Goal: Transaction & Acquisition: Purchase product/service

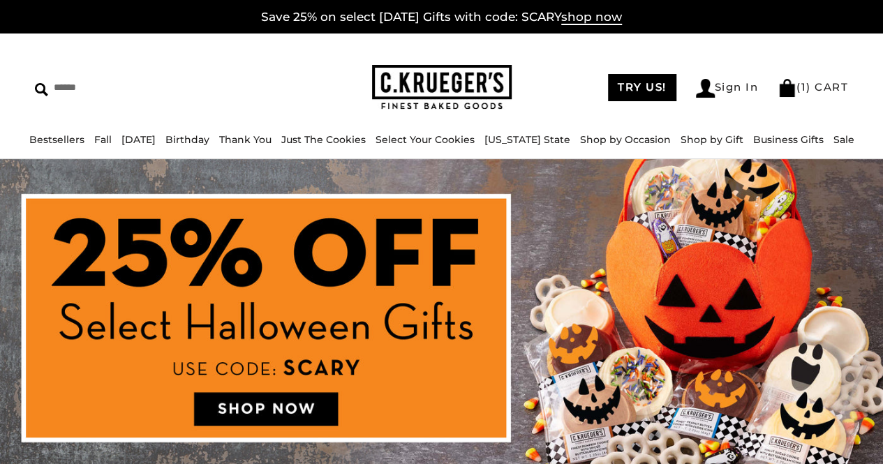
click at [243, 413] on img at bounding box center [441, 325] width 883 height 332
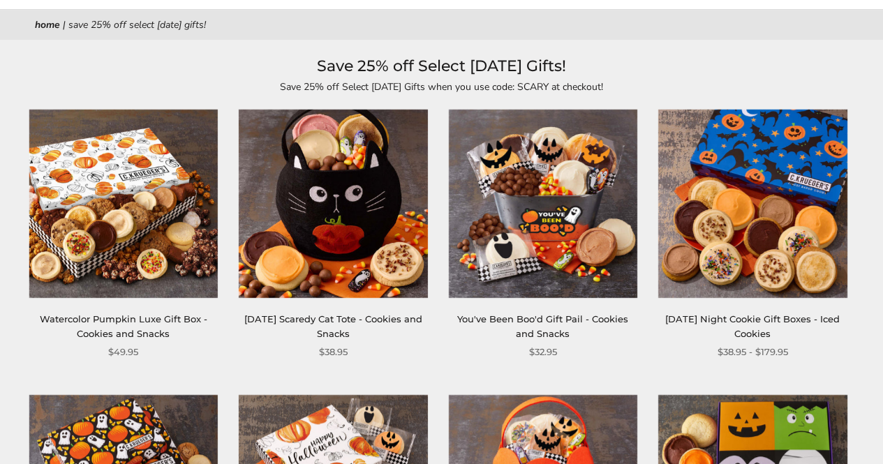
scroll to position [158, 0]
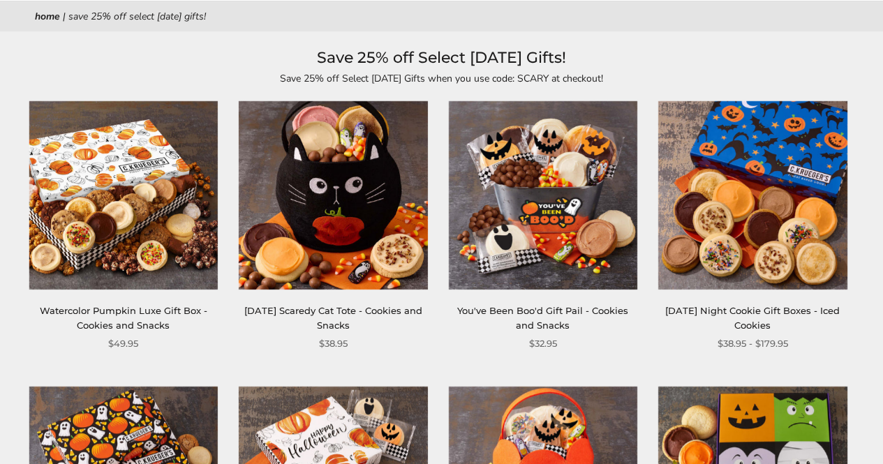
click at [785, 193] on img at bounding box center [752, 195] width 188 height 188
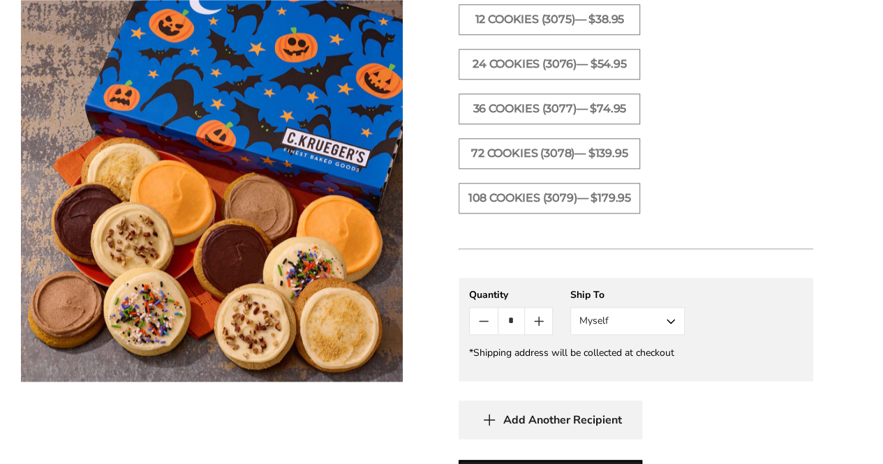
scroll to position [820, 0]
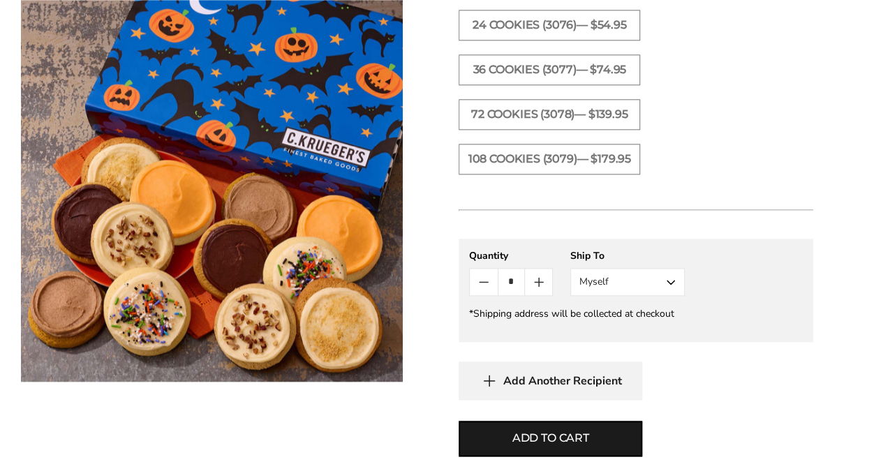
click at [641, 280] on button "Myself" at bounding box center [627, 282] width 114 height 28
click at [632, 331] on button "Other Recipient" at bounding box center [627, 333] width 113 height 25
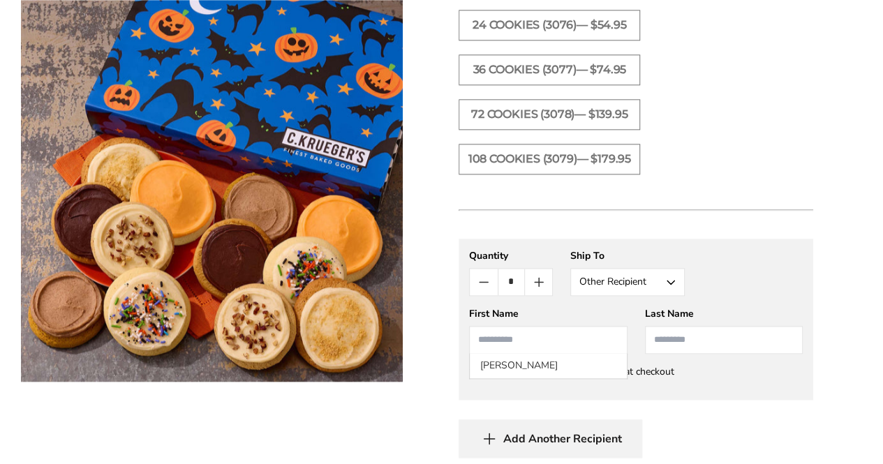
click at [574, 346] on input "First Name" at bounding box center [548, 340] width 158 height 28
type input "*****"
type input "****"
click at [572, 341] on input "*****" at bounding box center [548, 340] width 158 height 28
type input "*"
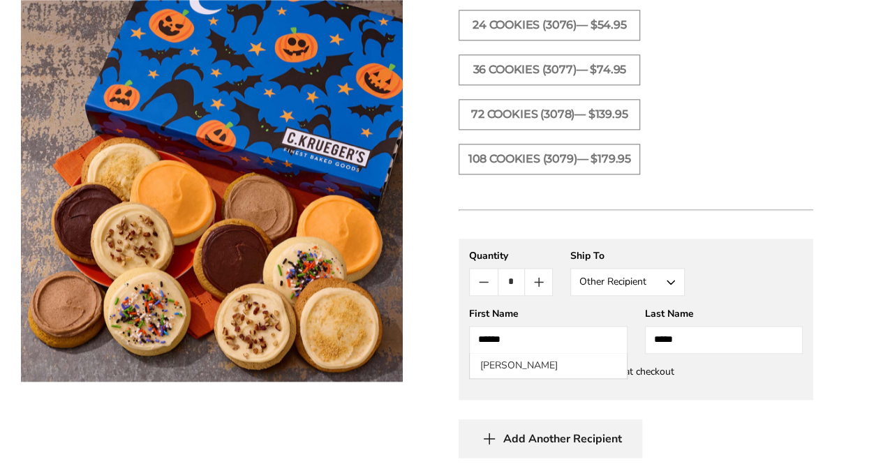
type input "*****"
click at [736, 181] on ul "12 Cookies (3075)— $38.95 24 Cookies (3076)— $54.95 36 Cookies (3077)— $74.95" at bounding box center [636, 76] width 369 height 223
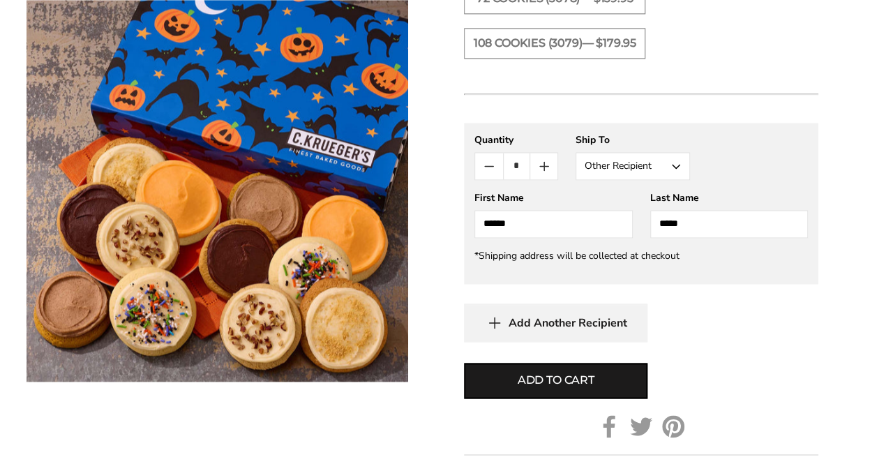
scroll to position [962, 0]
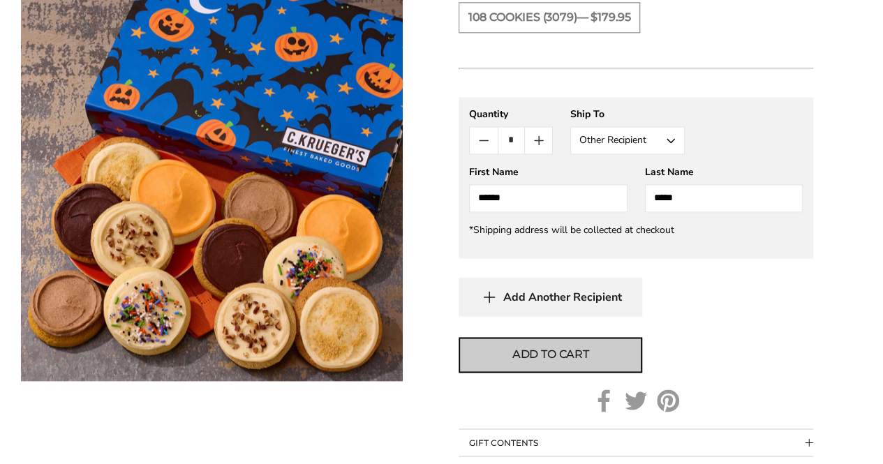
click at [581, 343] on button "Add to cart" at bounding box center [551, 355] width 184 height 36
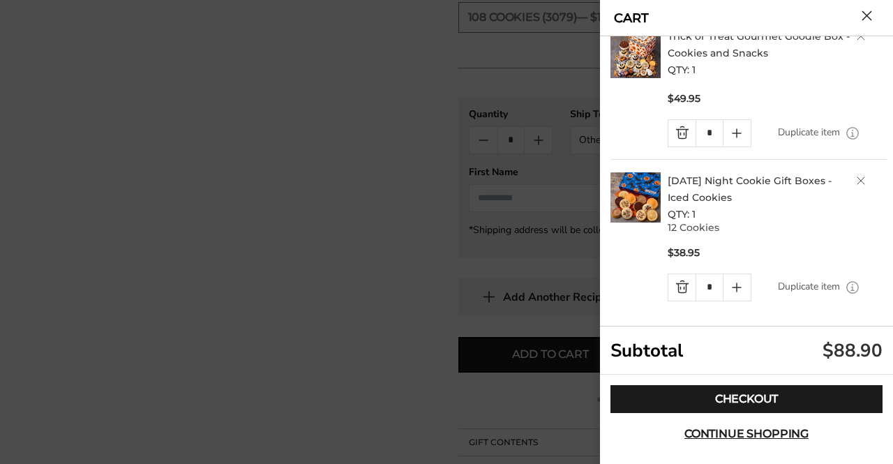
scroll to position [13, 0]
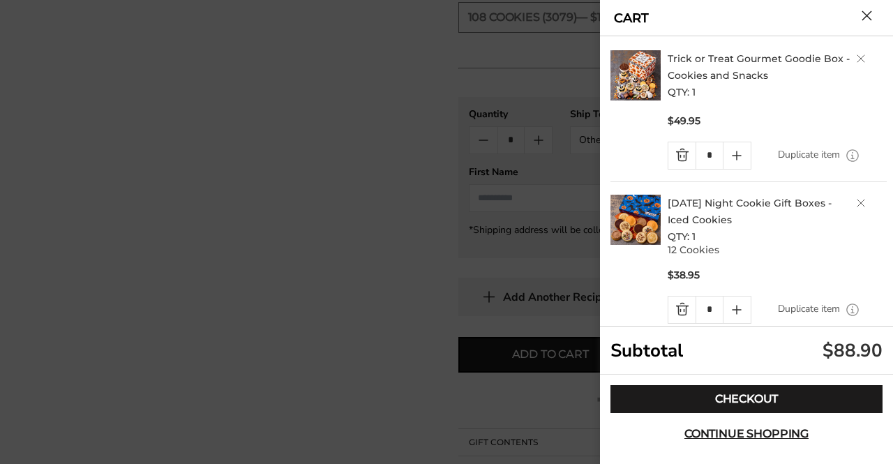
click at [668, 155] on div "*" at bounding box center [710, 156] width 84 height 28
click at [674, 156] on link "Quantity minus button" at bounding box center [682, 155] width 27 height 27
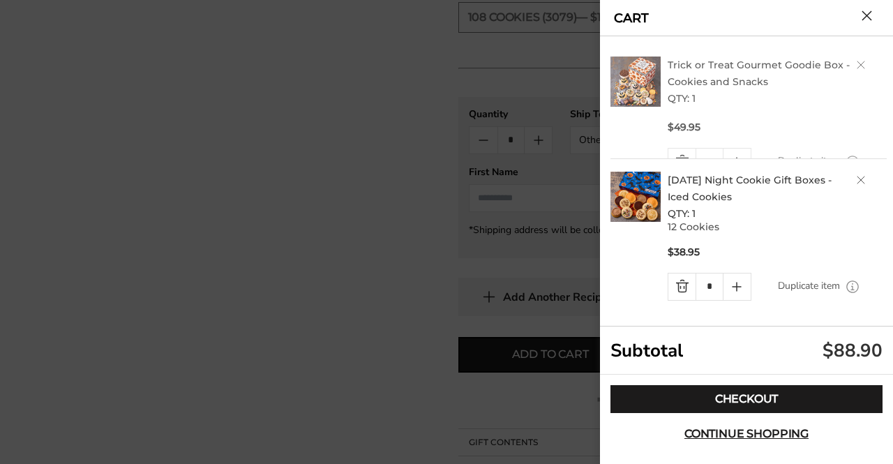
scroll to position [0, 0]
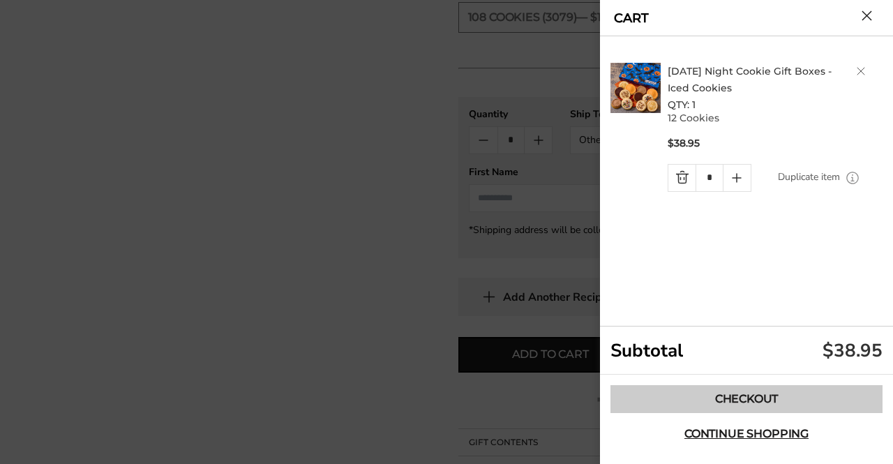
click at [696, 401] on link "Checkout" at bounding box center [747, 399] width 272 height 28
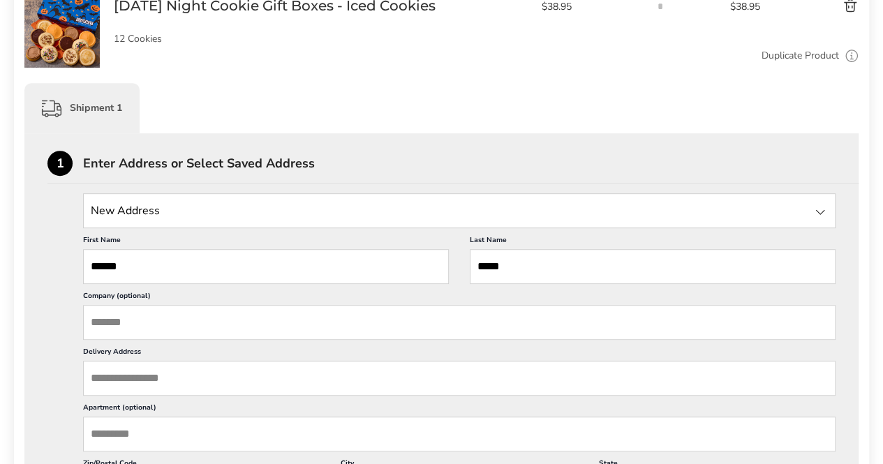
scroll to position [279, 0]
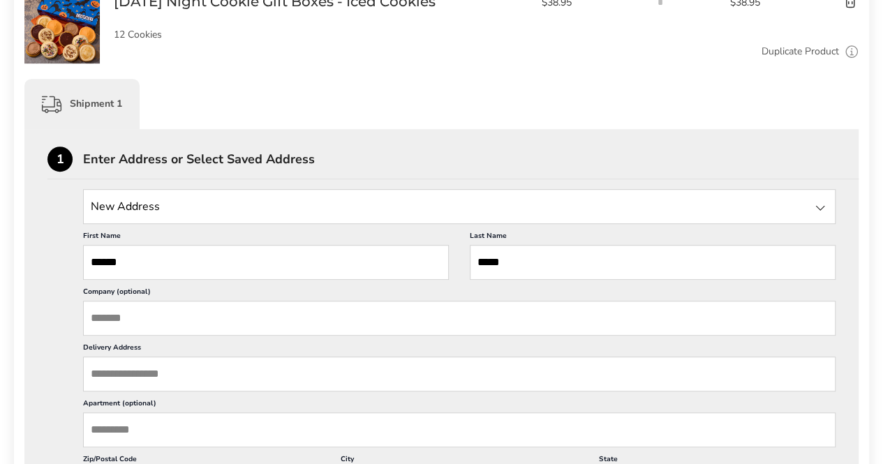
click at [205, 369] on input "Delivery Address" at bounding box center [459, 374] width 752 height 35
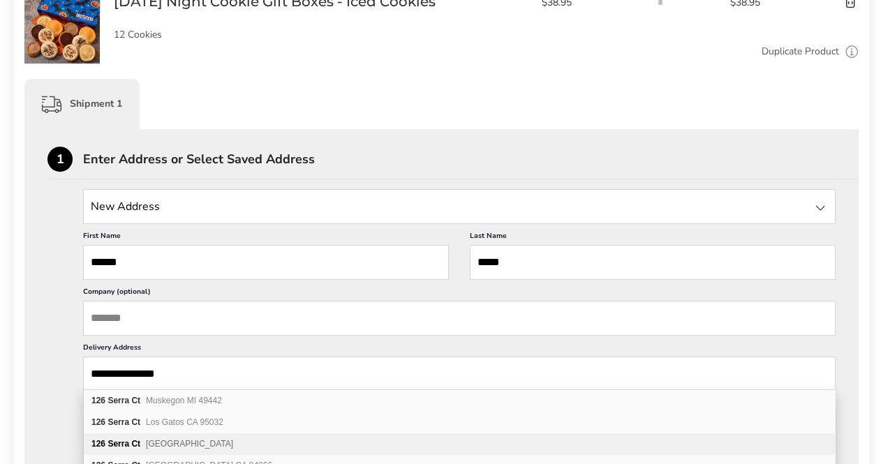
click at [192, 450] on div "126 Serra Ct Santa Cruz CA 95060" at bounding box center [459, 444] width 751 height 22
type input "**********"
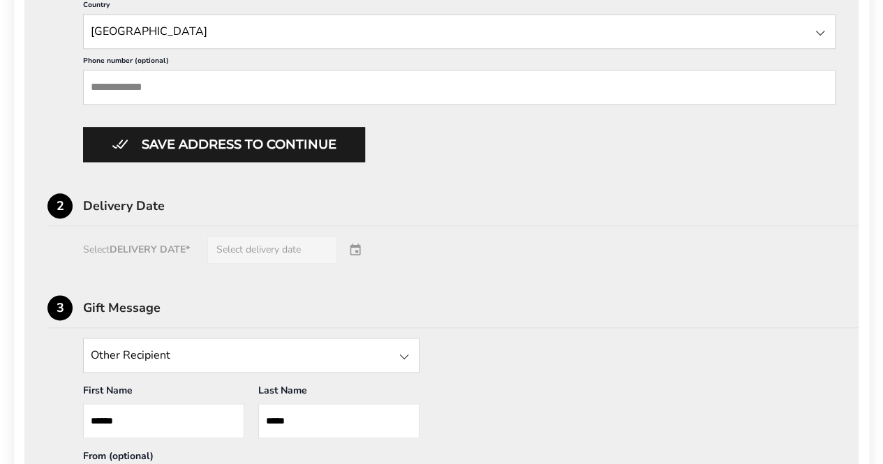
scroll to position [794, 0]
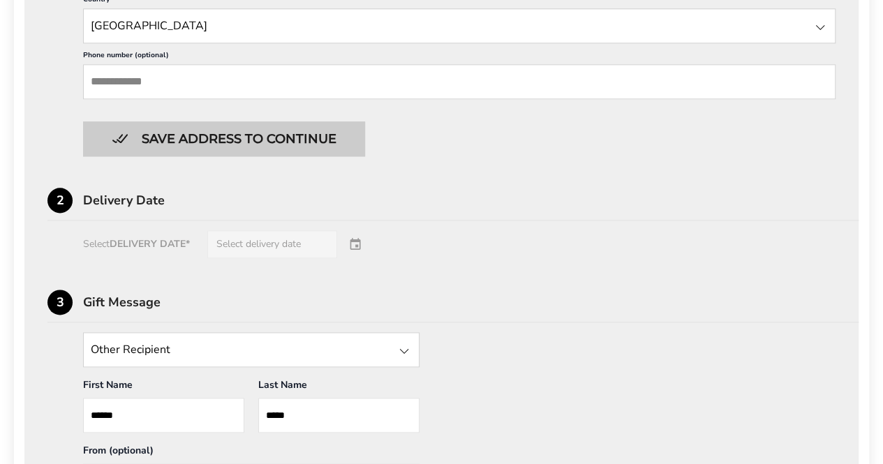
click at [262, 138] on button "Save address to continue" at bounding box center [224, 138] width 282 height 35
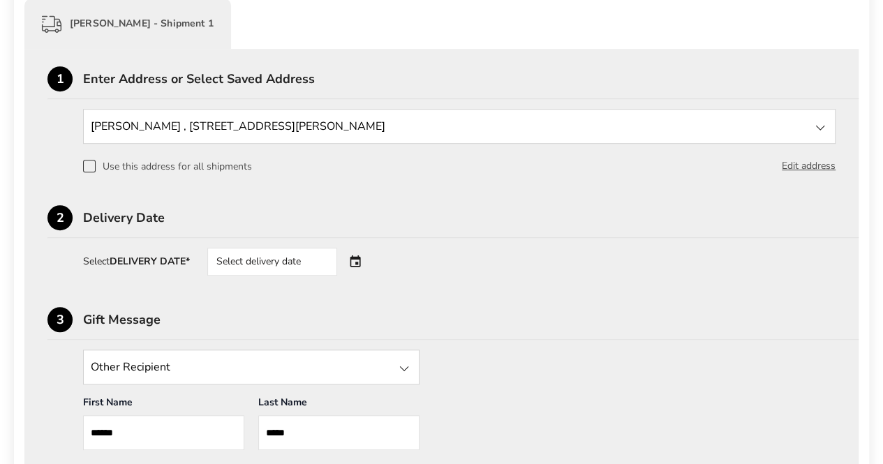
scroll to position [424, 0]
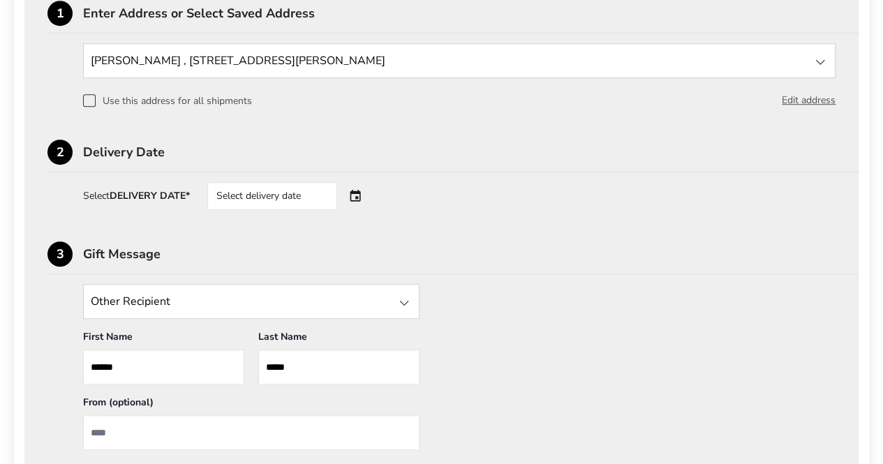
click at [283, 195] on div "Select delivery date" at bounding box center [272, 196] width 130 height 28
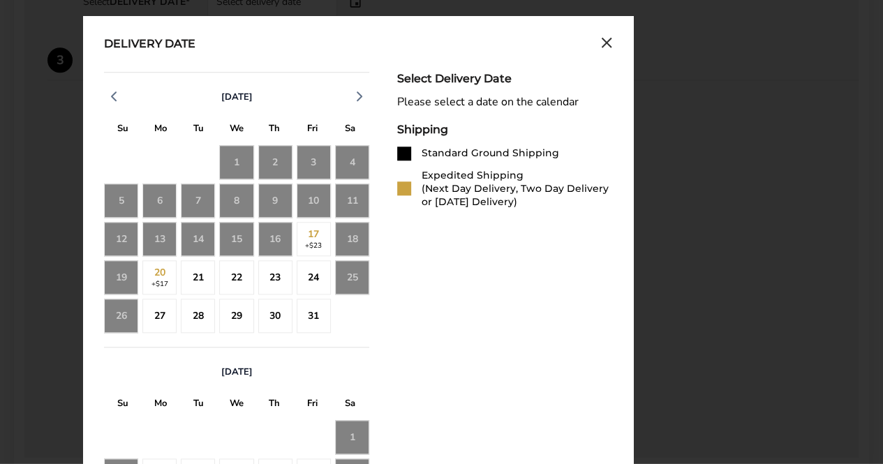
scroll to position [625, 0]
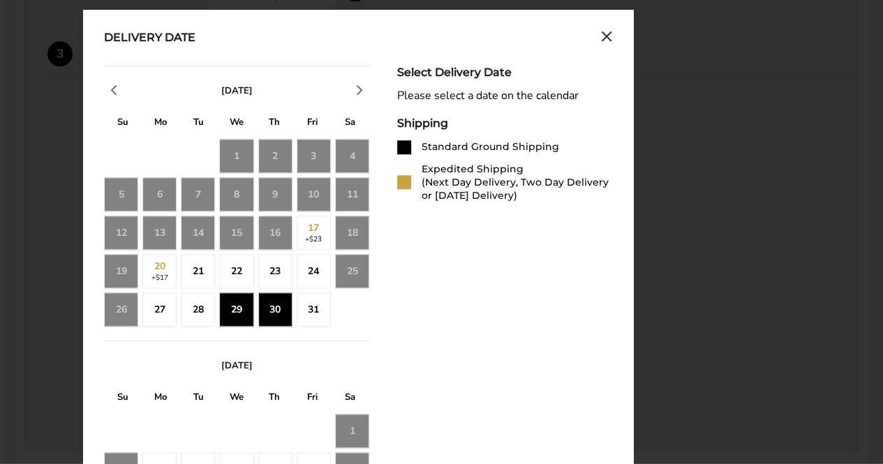
click at [274, 308] on div "30" at bounding box center [275, 309] width 34 height 34
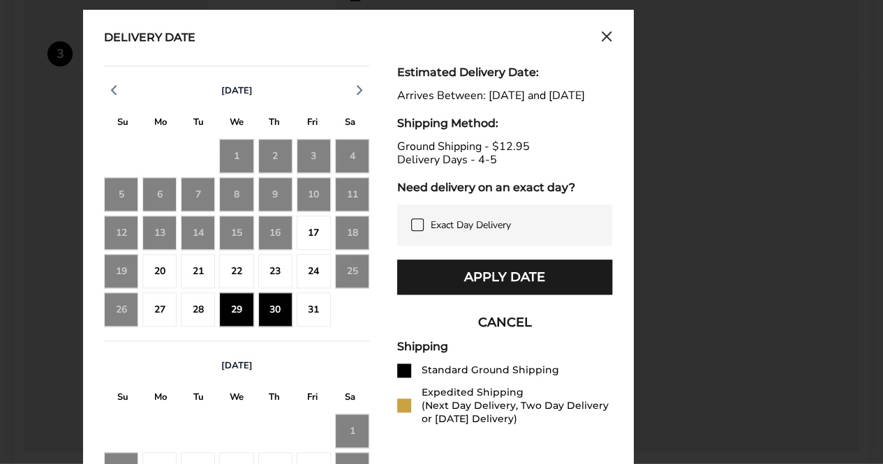
click at [317, 307] on div "31" at bounding box center [314, 309] width 34 height 34
click at [237, 309] on div "29" at bounding box center [236, 309] width 34 height 34
click at [271, 309] on div "30" at bounding box center [275, 309] width 34 height 34
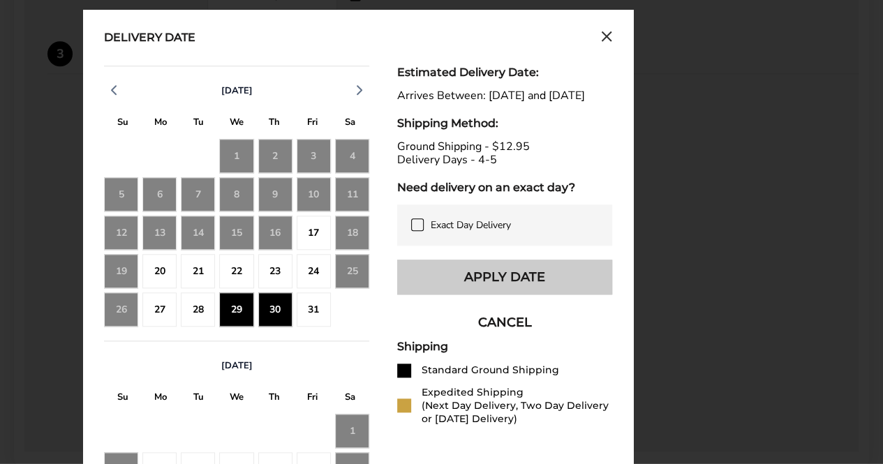
click at [501, 284] on button "Apply Date" at bounding box center [504, 277] width 215 height 35
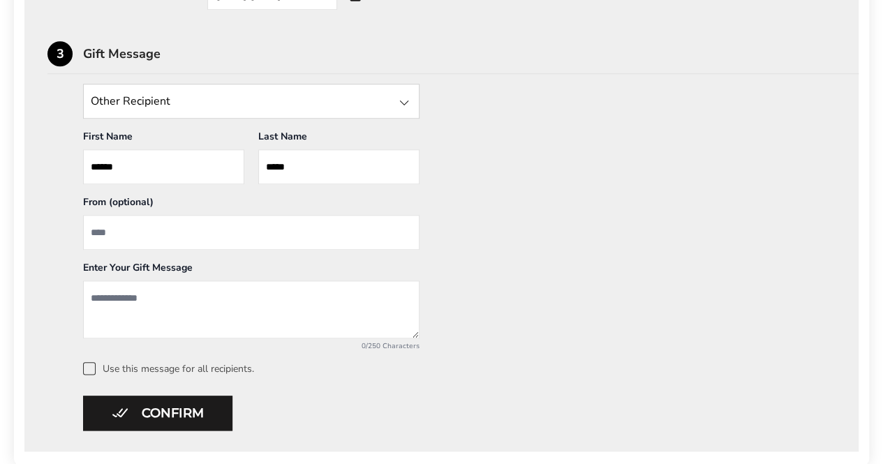
click at [222, 237] on input "From" at bounding box center [251, 232] width 336 height 35
type input "***"
click at [190, 295] on textarea "Add a message" at bounding box center [251, 310] width 336 height 58
type textarea "*"
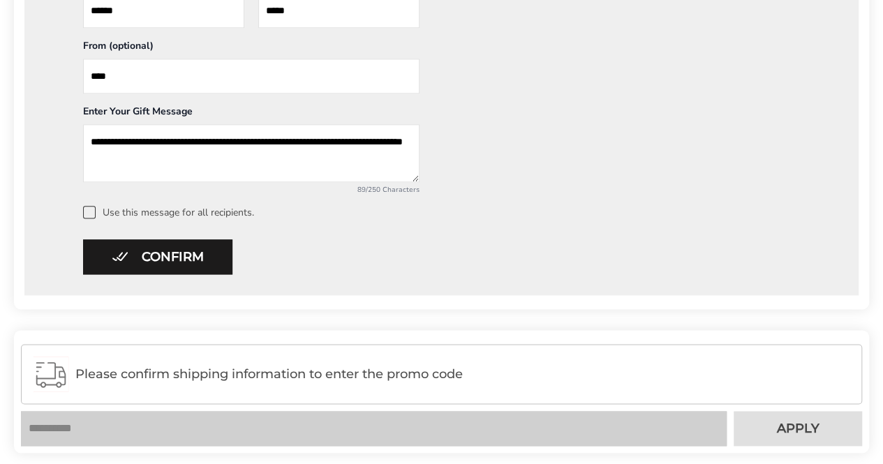
scroll to position [793, 0]
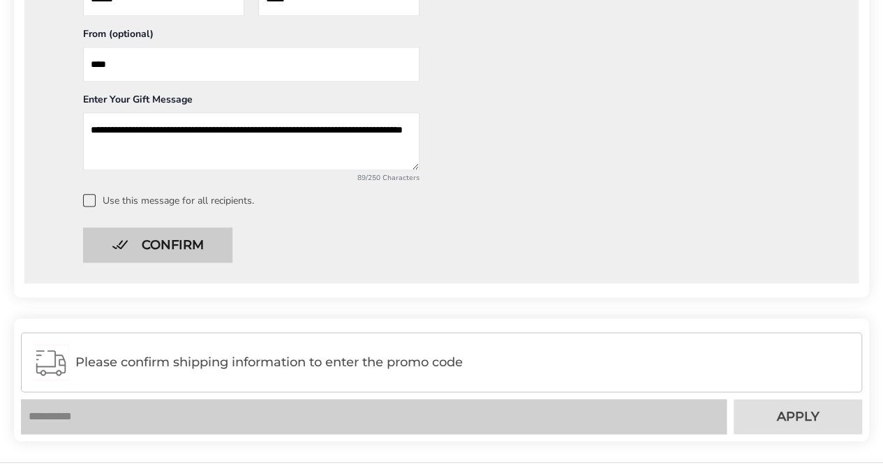
type textarea "**********"
click at [163, 248] on button "Confirm" at bounding box center [157, 245] width 149 height 35
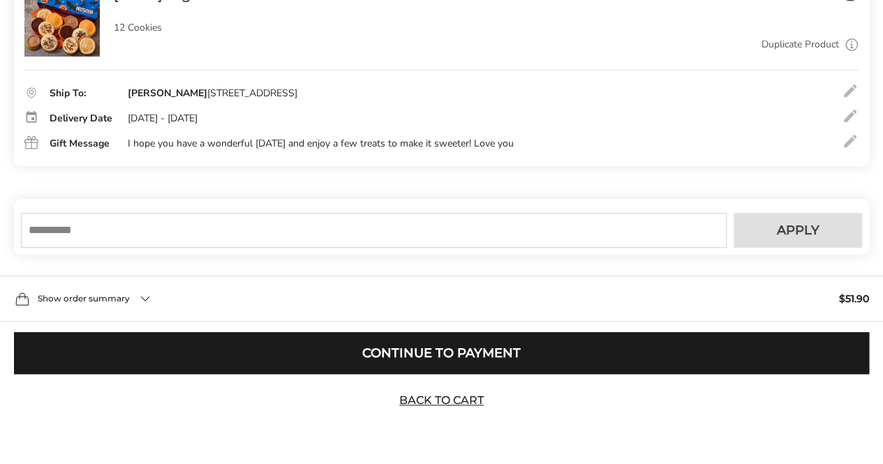
scroll to position [285, 0]
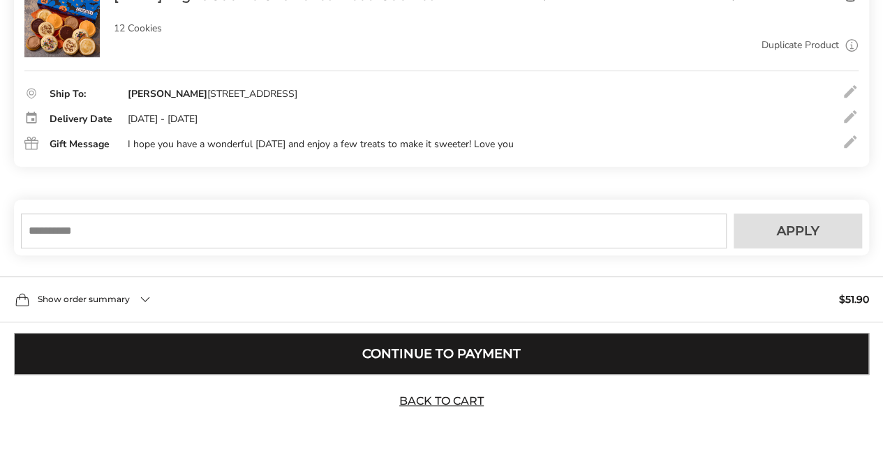
click at [530, 348] on button "Continue to Payment" at bounding box center [441, 354] width 855 height 42
